Goal: Find specific page/section: Find specific page/section

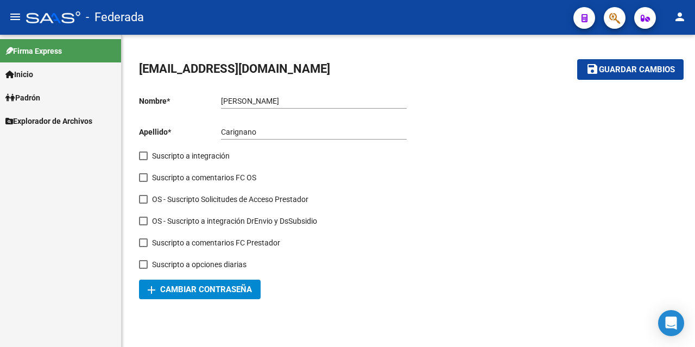
click at [44, 118] on span "Explorador de Archivos" at bounding box center [48, 121] width 87 height 12
click at [48, 143] on link "ARCA" at bounding box center [60, 143] width 121 height 23
click at [76, 171] on link "Transferencias Detalles" at bounding box center [60, 167] width 121 height 23
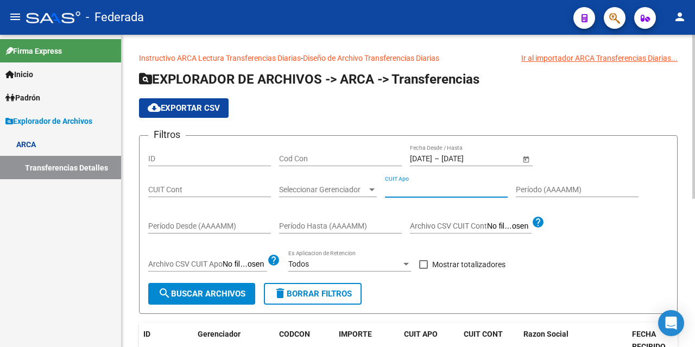
click at [447, 193] on input "CUIT Apo" at bounding box center [446, 189] width 123 height 9
paste input "20-33361319-1"
type input "20-33361319-1"
click at [200, 295] on span "search Buscar Archivos" at bounding box center [201, 294] width 87 height 10
click at [432, 158] on input "[DATE]" at bounding box center [421, 158] width 22 height 9
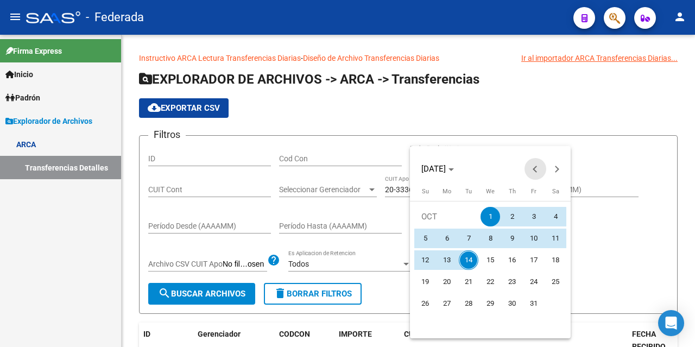
drag, startPoint x: 531, startPoint y: 166, endPoint x: 510, endPoint y: 183, distance: 26.6
click at [531, 167] on span "Previous month" at bounding box center [535, 169] width 22 height 22
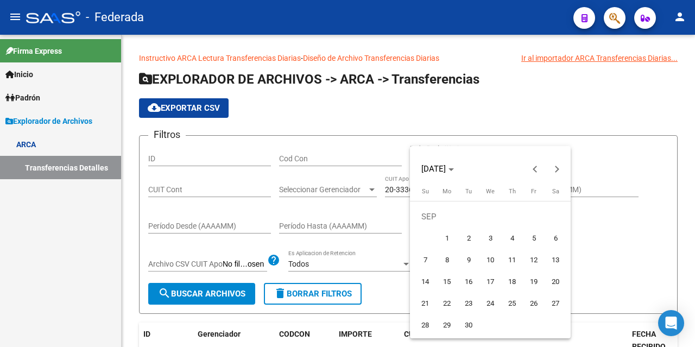
click at [445, 238] on span "1" at bounding box center [447, 238] width 20 height 20
type input "[DATE]"
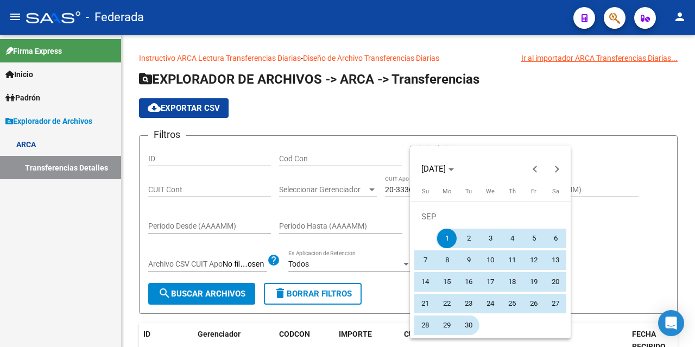
click at [470, 325] on span "30" at bounding box center [469, 325] width 20 height 20
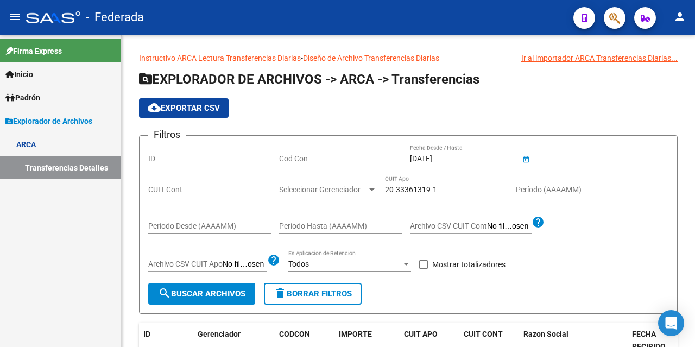
type input "[DATE]"
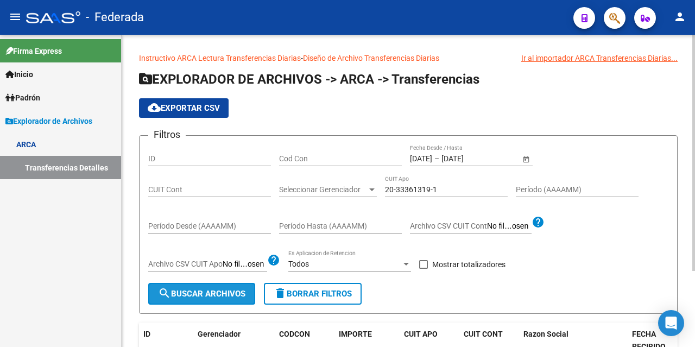
click at [188, 298] on span "search Buscar Archivos" at bounding box center [201, 294] width 87 height 10
